Goal: Task Accomplishment & Management: Use online tool/utility

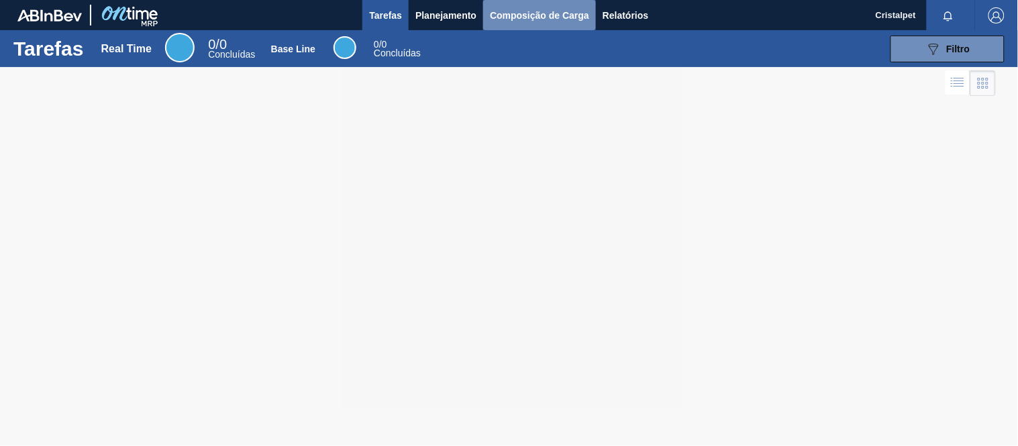
click at [517, 14] on span "Composição de Carga" at bounding box center [539, 15] width 99 height 16
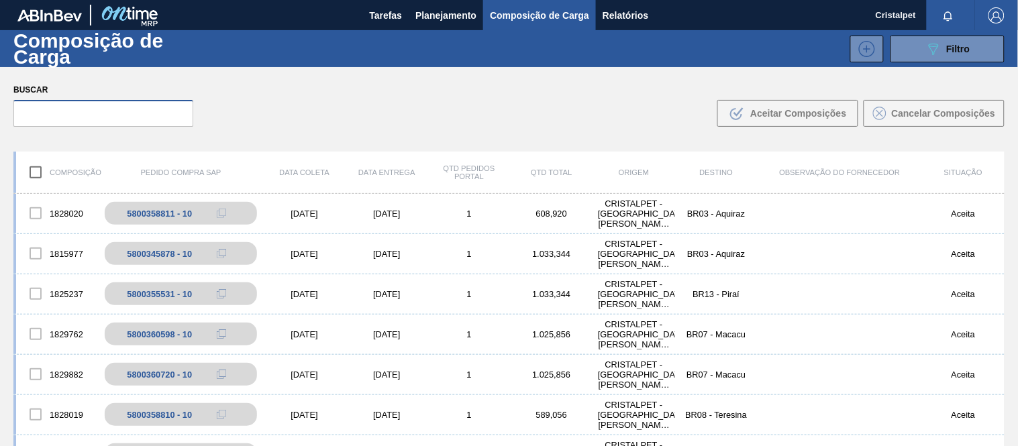
click at [49, 121] on input "text" at bounding box center [103, 113] width 180 height 27
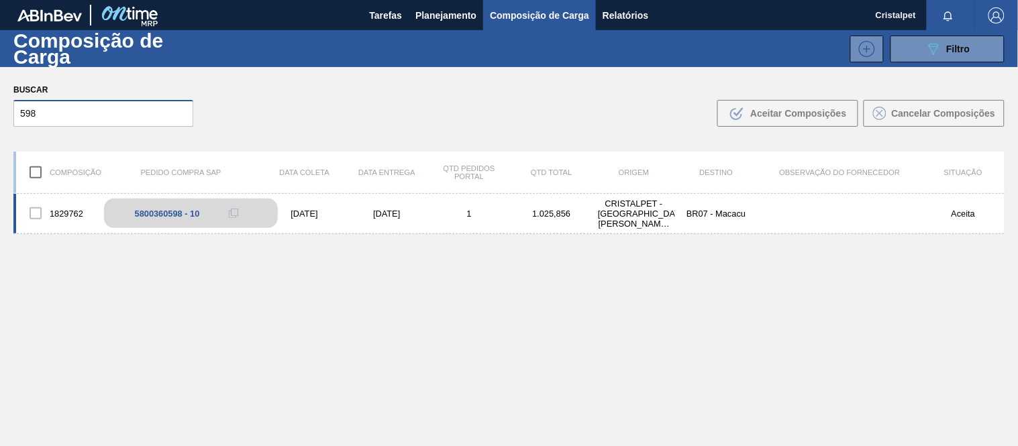
type input "598"
click at [165, 213] on div "5800360598 - 10" at bounding box center [167, 214] width 65 height 10
click at [201, 215] on div "5800360598 - 10" at bounding box center [191, 214] width 175 height 30
click at [372, 210] on div "[DATE]" at bounding box center [387, 214] width 83 height 10
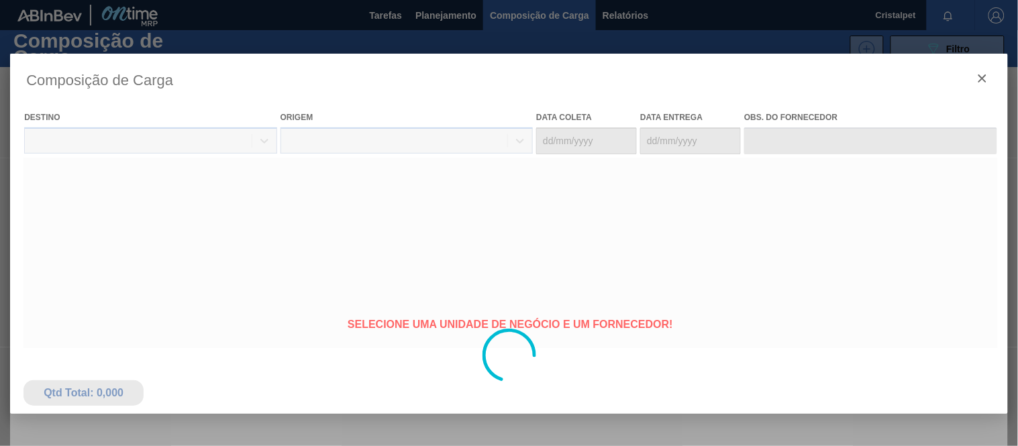
type coleta "[DATE]"
type entrega "[DATE]"
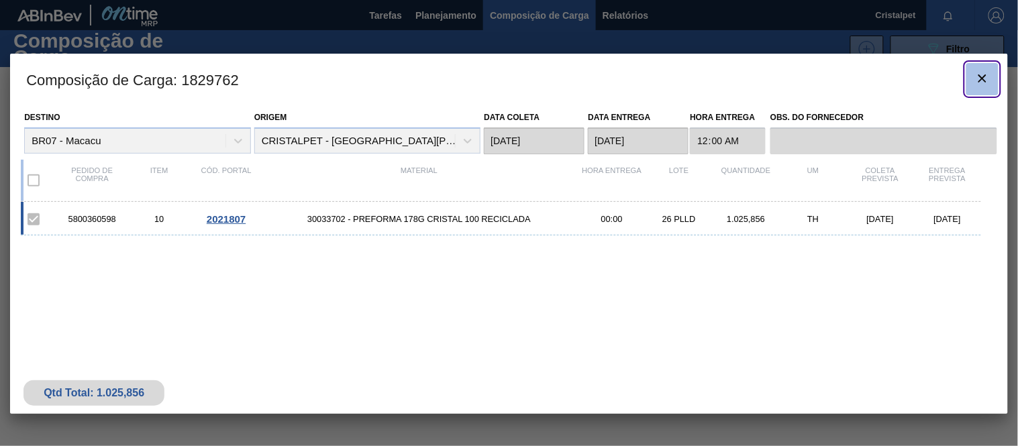
click at [994, 75] on button "botão de ícone" at bounding box center [983, 79] width 32 height 32
